Goal: Complete application form

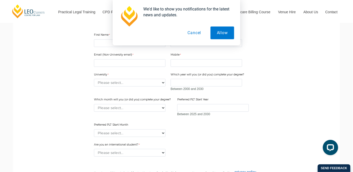
click at [198, 33] on button "Cancel" at bounding box center [194, 33] width 26 height 13
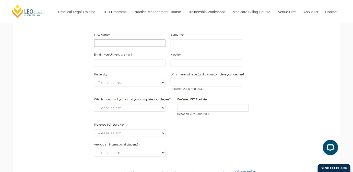
click at [117, 47] on input "First Name" at bounding box center [129, 43] width 71 height 8
type input "Deepak"
type input "Balaji S"
type input "[EMAIL_ADDRESS][DOMAIN_NAME]"
type input "7708893352"
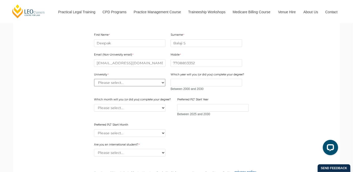
click at [127, 87] on select "Please select... [GEOGRAPHIC_DATA] [GEOGRAPHIC_DATA] [GEOGRAPHIC_DATA] [GEOGRAP…" at bounding box center [129, 83] width 71 height 8
select select "tfa_2220"
click at [94, 87] on select "Please select... [GEOGRAPHIC_DATA] [GEOGRAPHIC_DATA] [GEOGRAPHIC_DATA] [GEOGRAP…" at bounding box center [129, 83] width 71 height 8
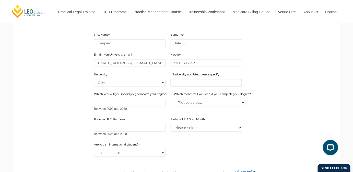
click at [185, 87] on input "If University not listed, please specify" at bounding box center [205, 83] width 71 height 8
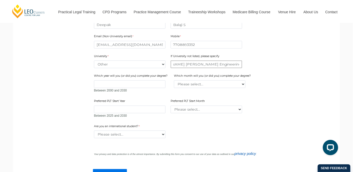
scroll to position [367, 0]
type input "vel tech multi tech [PERSON_NAME] [PERSON_NAME] Engineering college"
click at [147, 88] on input "Which year will you (or did you) complete your degree?" at bounding box center [129, 84] width 71 height 8
type input "2026"
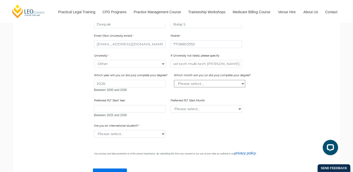
click at [197, 88] on select "Please select... January February March April May June July August September Oc…" at bounding box center [209, 84] width 71 height 8
click at [174, 88] on select "Please select... January February March April May June July August September Oc…" at bounding box center [209, 84] width 71 height 8
click at [186, 88] on select "Please select... January February March April May June July August September Oc…" at bounding box center [209, 84] width 71 height 8
select select "tfa_2225"
click at [174, 88] on select "Please select... January February March April May June July August September Oc…" at bounding box center [209, 84] width 71 height 8
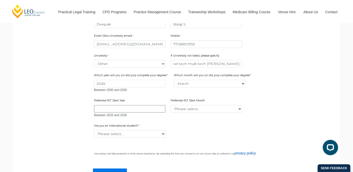
click at [114, 113] on input "Preferred PLT Start Year" at bounding box center [129, 109] width 71 height 8
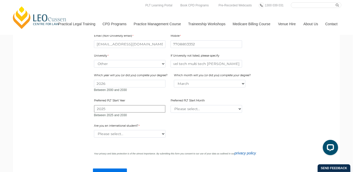
type input "2025"
click at [184, 113] on select "Please select... January February March April May June July August September Oc…" at bounding box center [205, 109] width 71 height 8
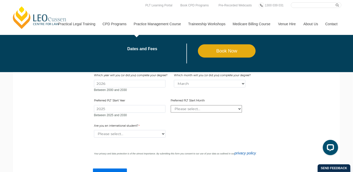
select select "tfa_2344"
click at [170, 113] on select "Please select... January February March April May June July August September Oc…" at bounding box center [205, 109] width 71 height 8
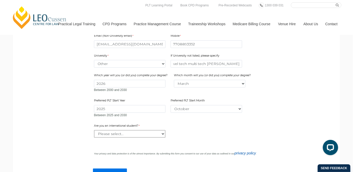
click at [130, 138] on select "Please select... Yes No" at bounding box center [129, 134] width 71 height 8
select select "tfa_60"
click at [94, 138] on select "Please select... Yes No" at bounding box center [129, 134] width 71 height 8
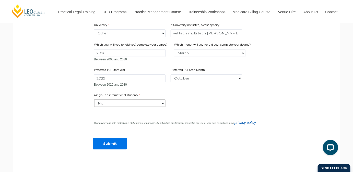
scroll to position [413, 0]
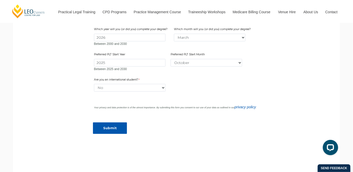
click at [104, 133] on input "Submit" at bounding box center [110, 127] width 34 height 11
